Goal: Information Seeking & Learning: Learn about a topic

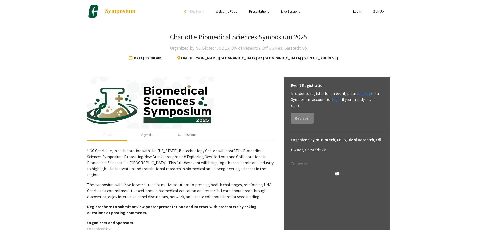
click at [228, 13] on link "Welcome Page" at bounding box center [227, 11] width 22 height 5
click at [257, 11] on link "Presentations" at bounding box center [259, 11] width 20 height 5
click at [359, 11] on link "Login" at bounding box center [357, 11] width 8 height 5
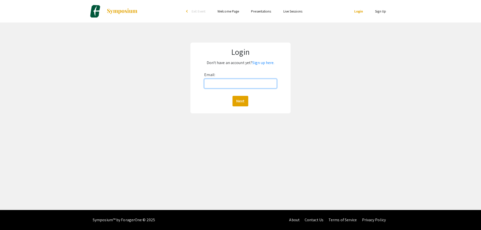
click at [269, 79] on input "Email:" at bounding box center [240, 84] width 72 height 10
type input "[EMAIL_ADDRESS][DOMAIN_NAME]"
click at [245, 101] on button "Next" at bounding box center [240, 101] width 16 height 11
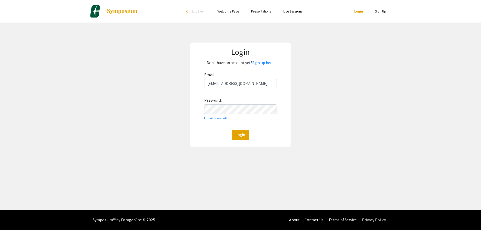
click at [245, 117] on div "Email: [EMAIL_ADDRESS][DOMAIN_NAME] Password: Forgot Password? Login" at bounding box center [240, 105] width 72 height 69
click at [232, 130] on button "Login" at bounding box center [240, 135] width 17 height 11
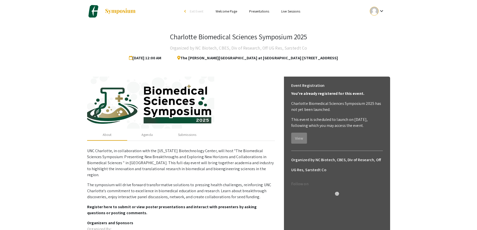
click at [226, 14] on li "Welcome Page" at bounding box center [227, 11] width 34 height 6
click at [230, 10] on link "Welcome Page" at bounding box center [227, 11] width 22 height 5
click at [257, 10] on link "Presentations" at bounding box center [259, 11] width 20 height 5
click at [292, 12] on link "Live Sessions" at bounding box center [290, 11] width 19 height 5
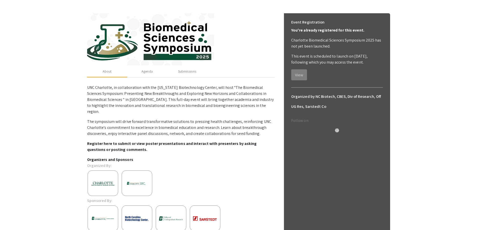
scroll to position [99, 0]
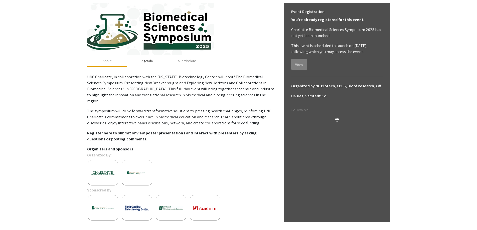
click at [144, 63] on div "Agenda" at bounding box center [146, 60] width 11 height 5
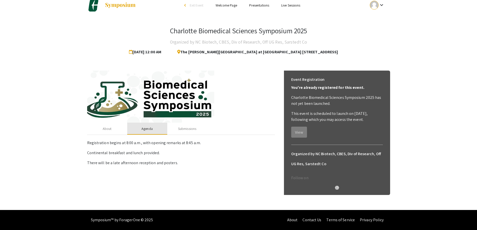
scroll to position [6, 0]
click at [185, 128] on div "Submissions" at bounding box center [187, 128] width 18 height 5
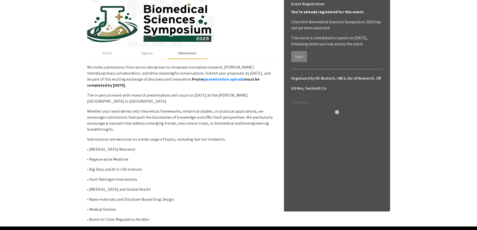
scroll to position [73, 0]
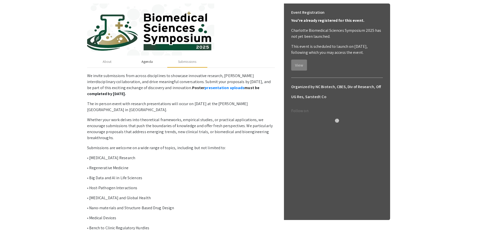
click at [149, 64] on div "Agenda" at bounding box center [146, 61] width 11 height 5
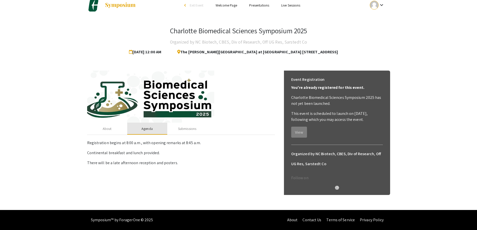
scroll to position [6, 0]
click at [112, 128] on div "About" at bounding box center [107, 129] width 40 height 12
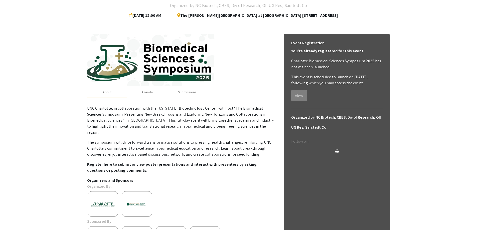
scroll to position [0, 0]
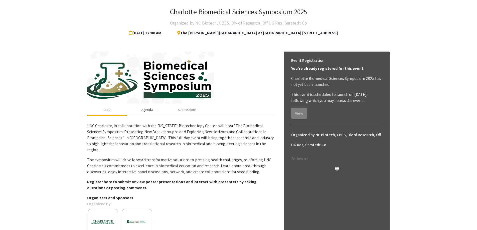
click at [148, 109] on div "Agenda" at bounding box center [146, 109] width 11 height 5
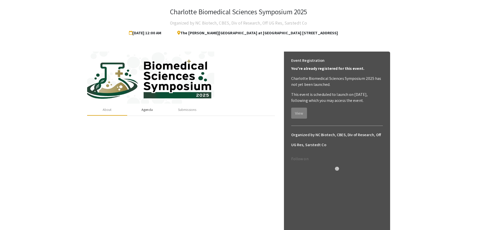
scroll to position [6, 0]
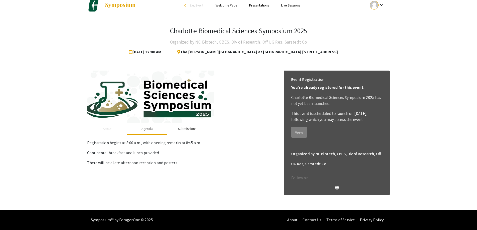
click at [183, 130] on div "Submissions" at bounding box center [187, 128] width 18 height 5
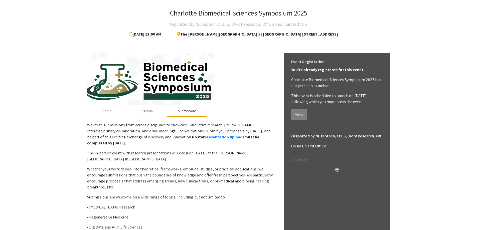
scroll to position [81, 0]
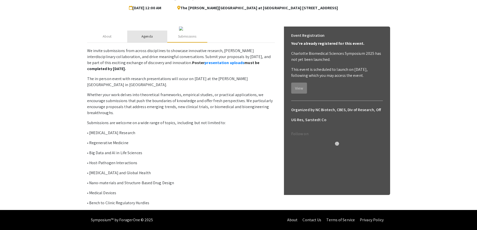
click at [148, 37] on div "Agenda" at bounding box center [146, 36] width 11 height 5
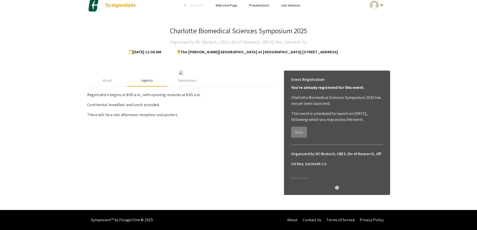
scroll to position [6, 0]
click at [109, 83] on div "About" at bounding box center [107, 80] width 9 height 5
